Goal: Task Accomplishment & Management: Manage account settings

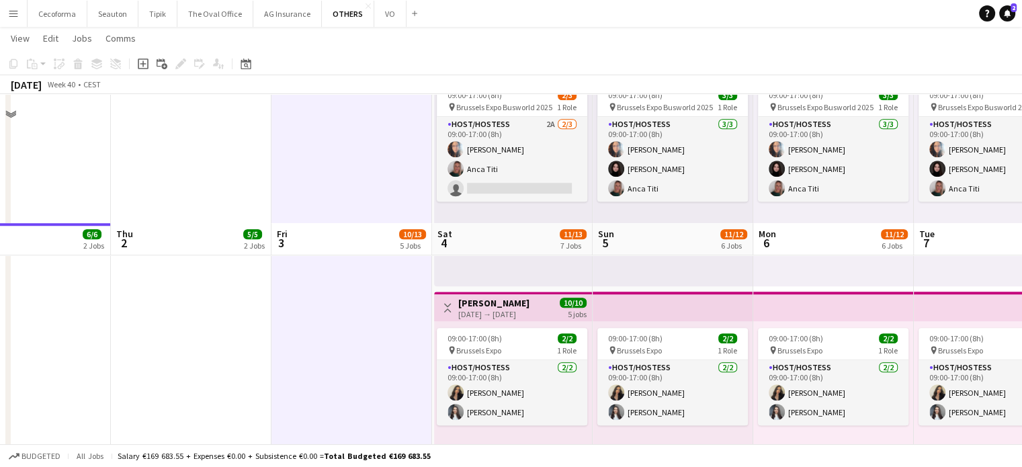
scroll to position [1210, 0]
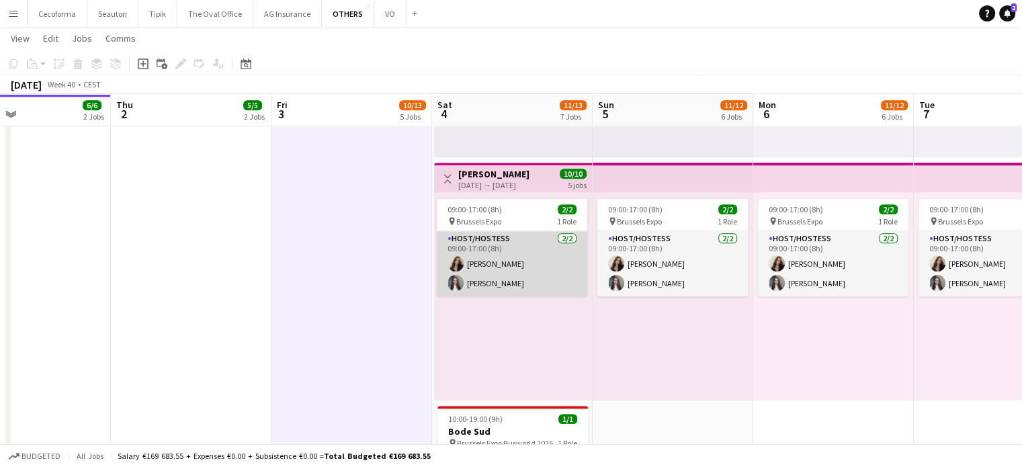
click at [507, 282] on app-card-role "Host/Hostess [DATE] 09:00-17:00 (8h) Alexia [PERSON_NAME] [PERSON_NAME] Kharkov…" at bounding box center [512, 263] width 151 height 65
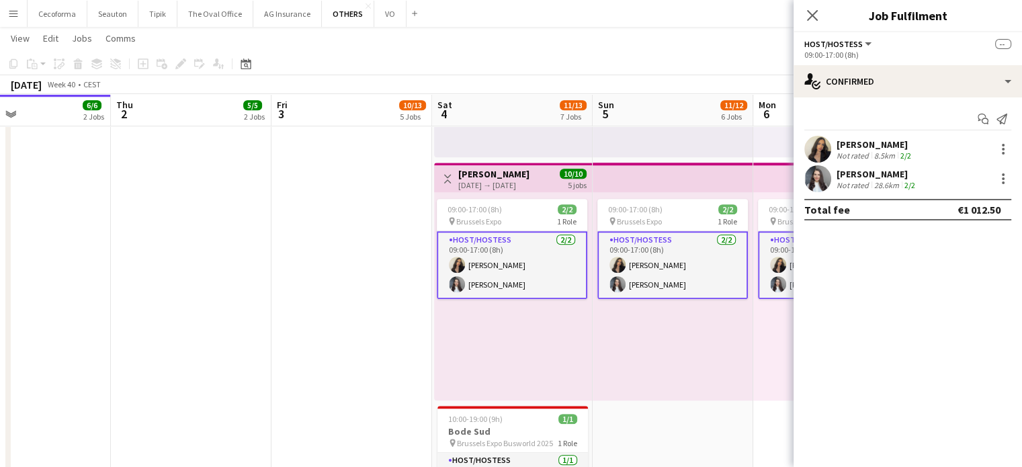
click at [854, 173] on div "[PERSON_NAME]" at bounding box center [877, 174] width 81 height 12
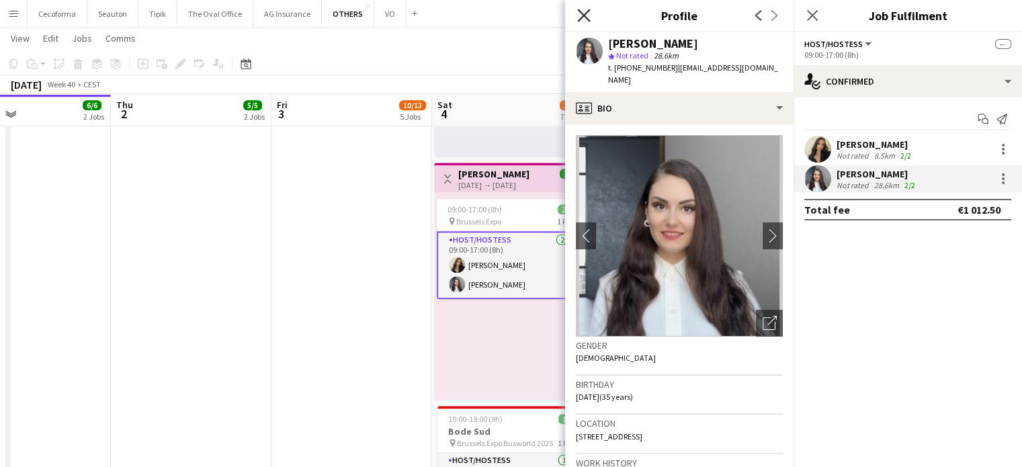
click at [585, 19] on icon "Close pop-in" at bounding box center [583, 15] width 13 height 13
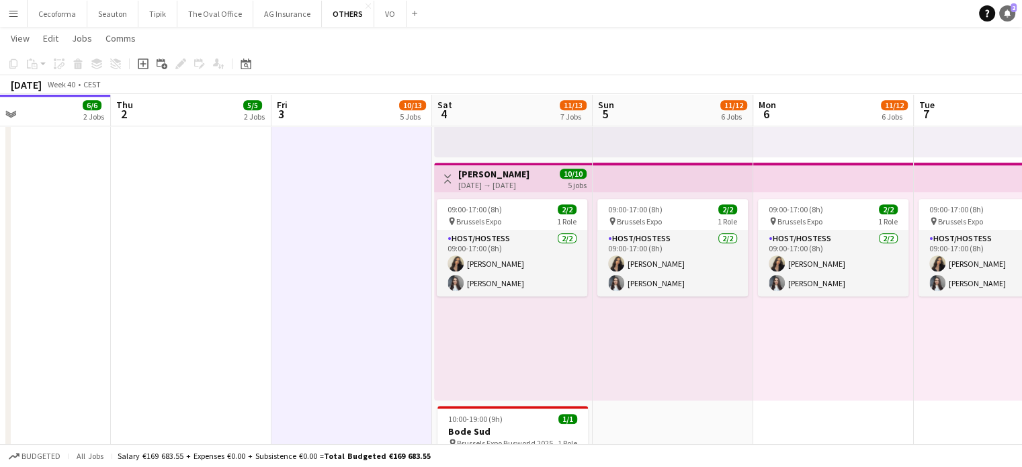
click at [1008, 14] on icon at bounding box center [1007, 12] width 7 height 7
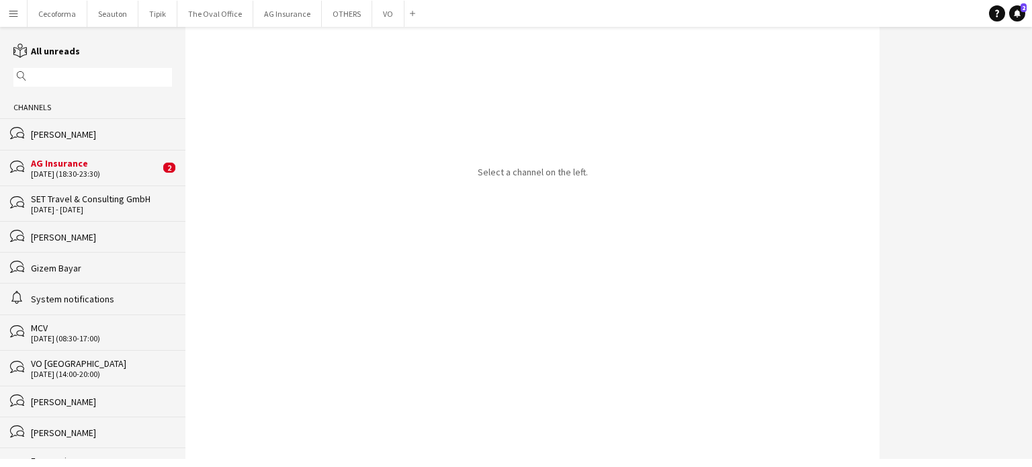
click at [62, 172] on div "[DATE] (18:30-23:30)" at bounding box center [95, 173] width 129 height 9
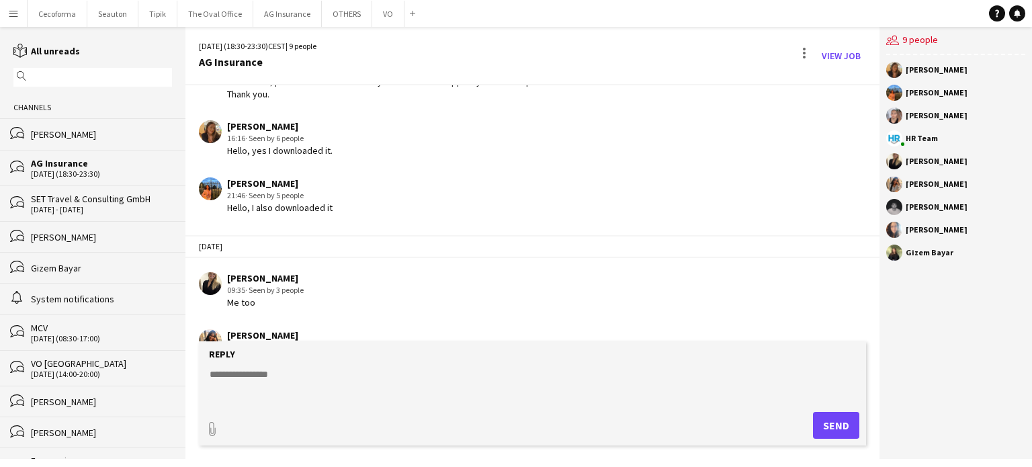
scroll to position [368, 0]
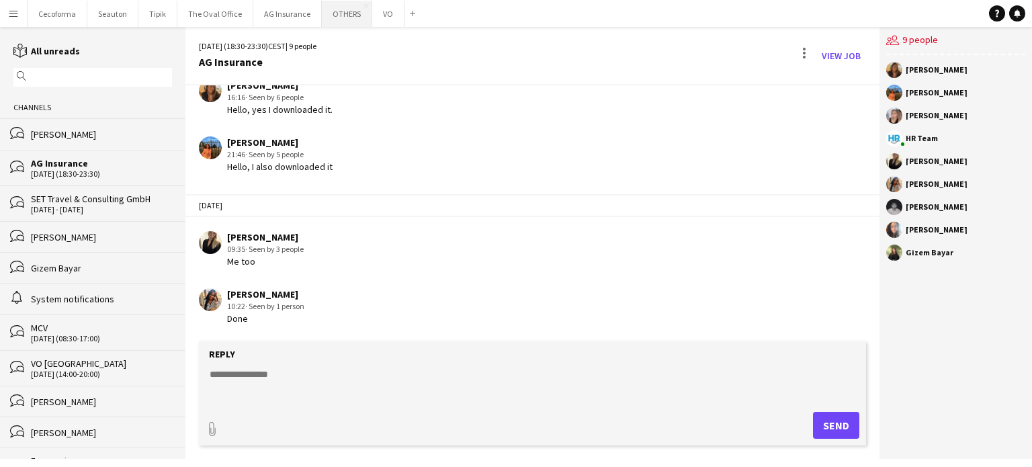
click at [329, 14] on button "OTHERS Close" at bounding box center [347, 14] width 50 height 26
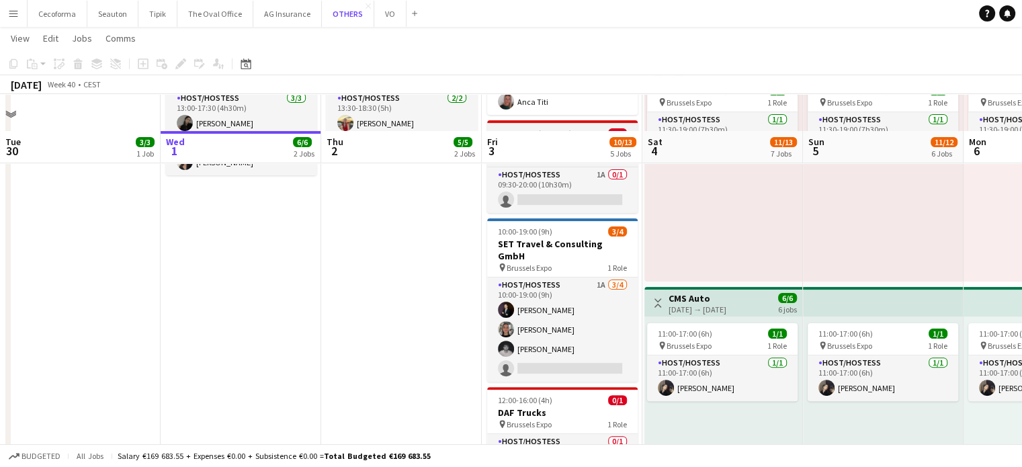
scroll to position [269, 0]
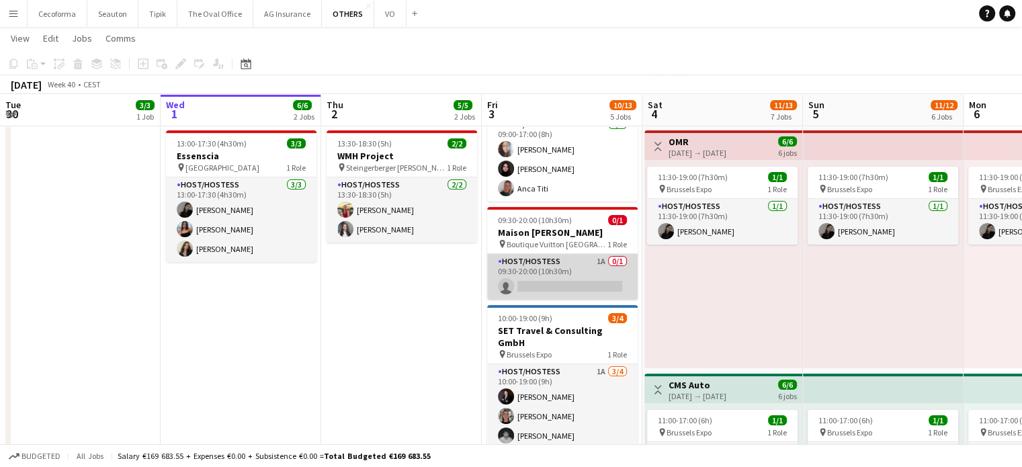
click at [563, 280] on app-card-role "Host/Hostess 1A 0/1 09:30-20:00 (10h30m) single-neutral-actions" at bounding box center [562, 277] width 151 height 46
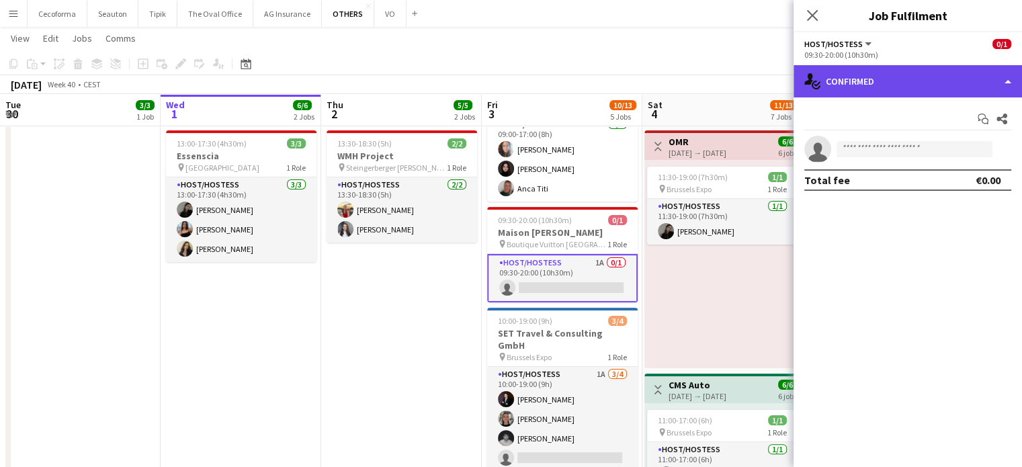
click at [1010, 83] on div "single-neutral-actions-check-2 Confirmed" at bounding box center [908, 81] width 229 height 32
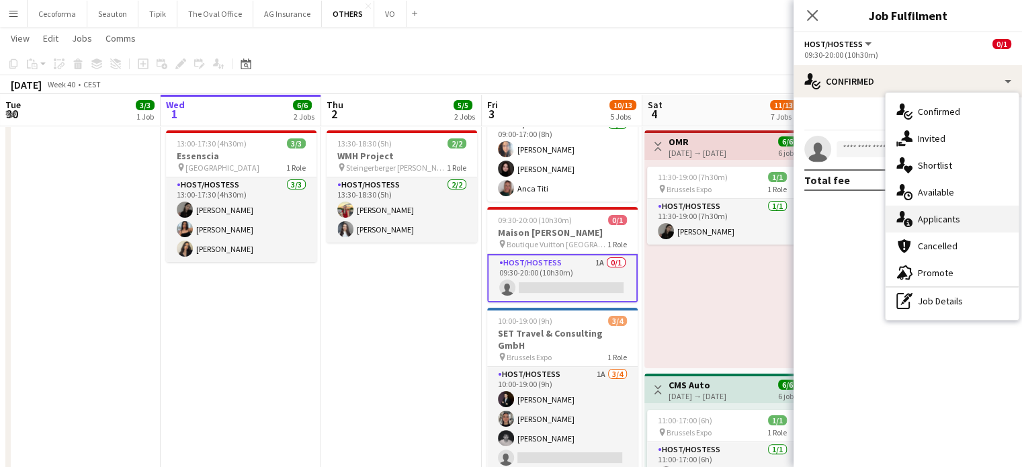
click at [942, 221] on span "Applicants" at bounding box center [939, 219] width 42 height 12
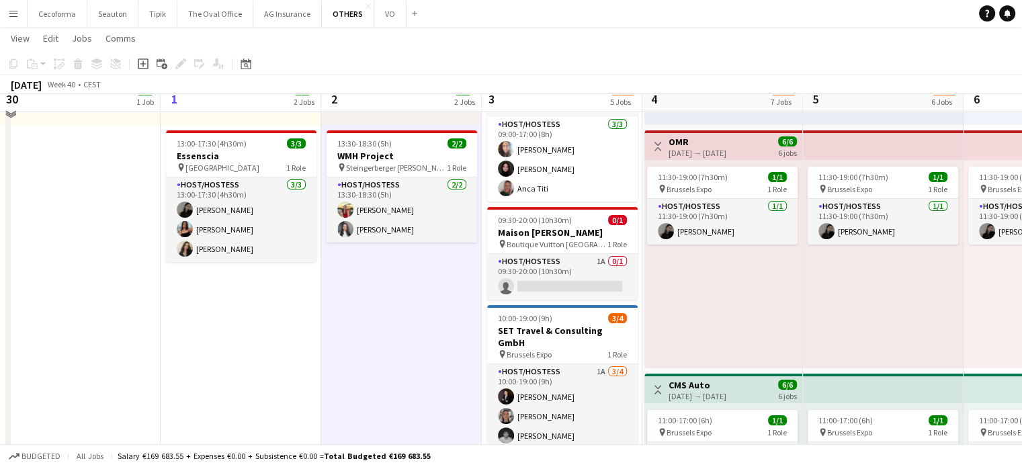
scroll to position [0, 0]
